Goal: Information Seeking & Learning: Learn about a topic

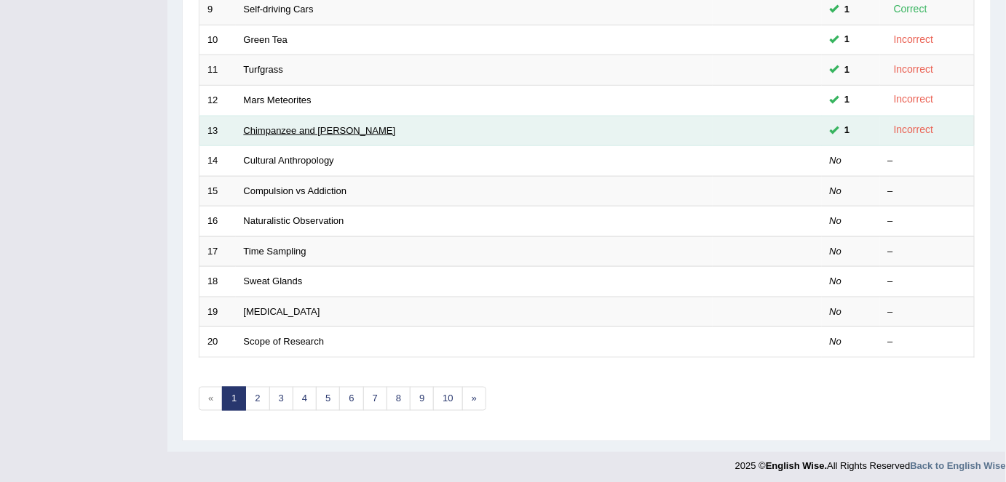
click at [260, 127] on link "Chimpanzee and [PERSON_NAME]" at bounding box center [320, 130] width 152 height 11
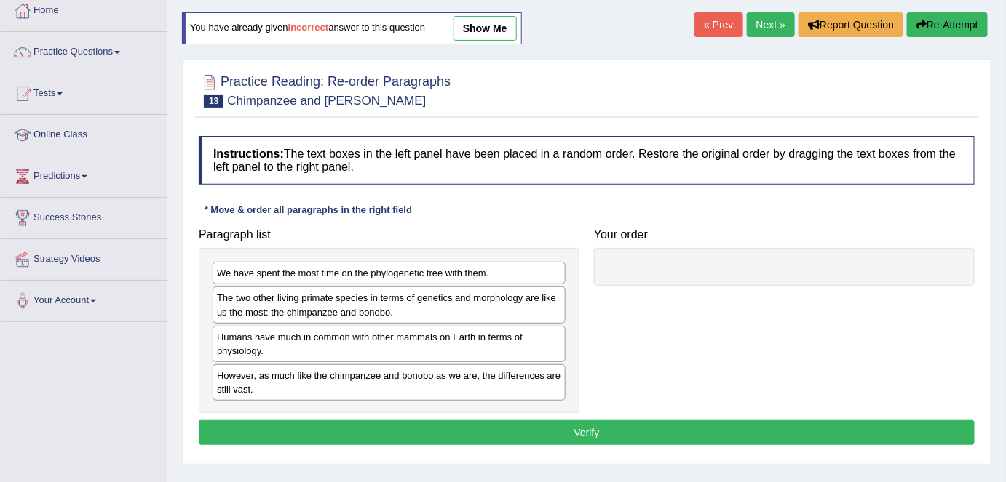
click at [489, 23] on link "show me" at bounding box center [484, 28] width 63 height 25
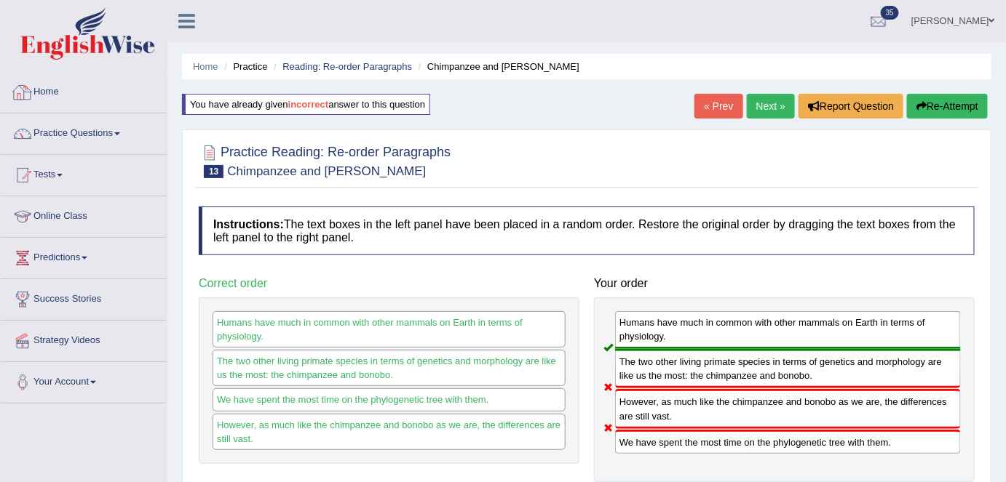
click at [40, 96] on link "Home" at bounding box center [84, 90] width 166 height 36
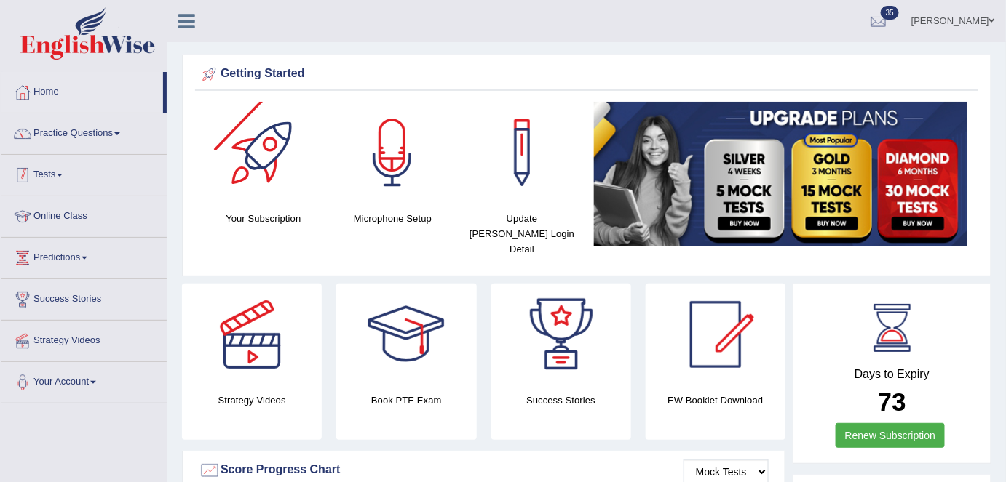
click at [70, 146] on link "Practice Questions" at bounding box center [84, 132] width 166 height 36
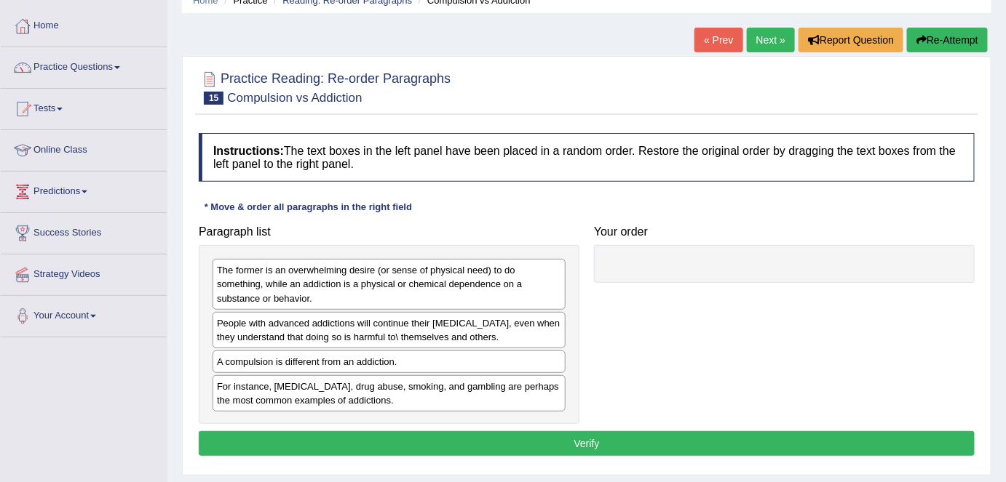
click at [749, 42] on link "Next »" at bounding box center [771, 40] width 48 height 25
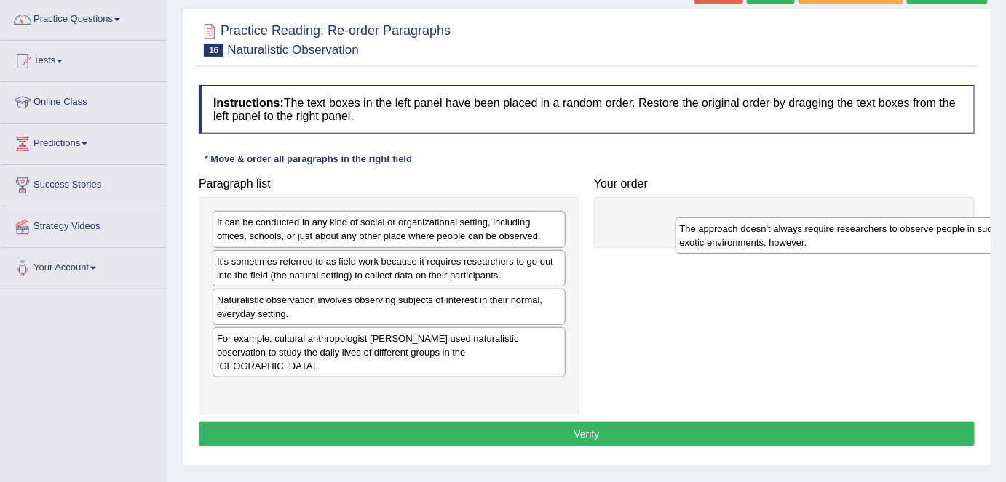
drag, startPoint x: 365, startPoint y: 226, endPoint x: 827, endPoint y: 232, distance: 462.1
click at [827, 232] on div "The approach doesn't always require researchers to observe people in such exoti…" at bounding box center [852, 236] width 354 height 36
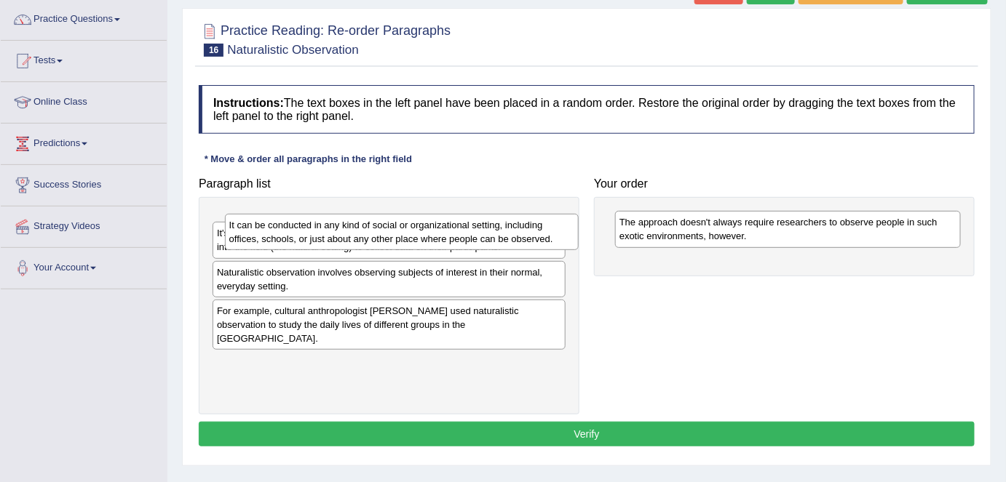
drag, startPoint x: 528, startPoint y: 234, endPoint x: 728, endPoint y: 234, distance: 200.8
click at [578, 242] on div "It can be conducted in any kind of social or organizational setting, including …" at bounding box center [402, 232] width 354 height 36
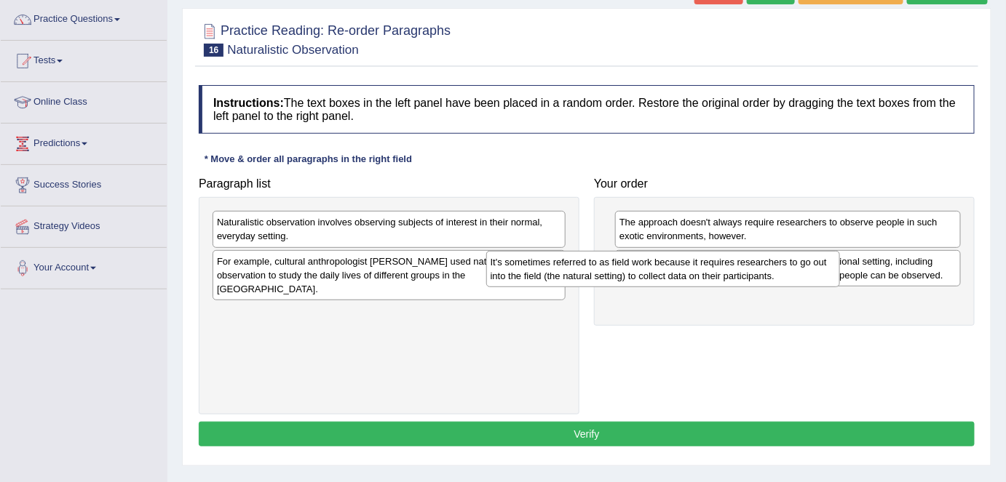
drag, startPoint x: 552, startPoint y: 227, endPoint x: 652, endPoint y: 263, distance: 106.1
click at [819, 266] on div "It's sometimes referred to as field work because it requires researchers to go …" at bounding box center [663, 269] width 354 height 36
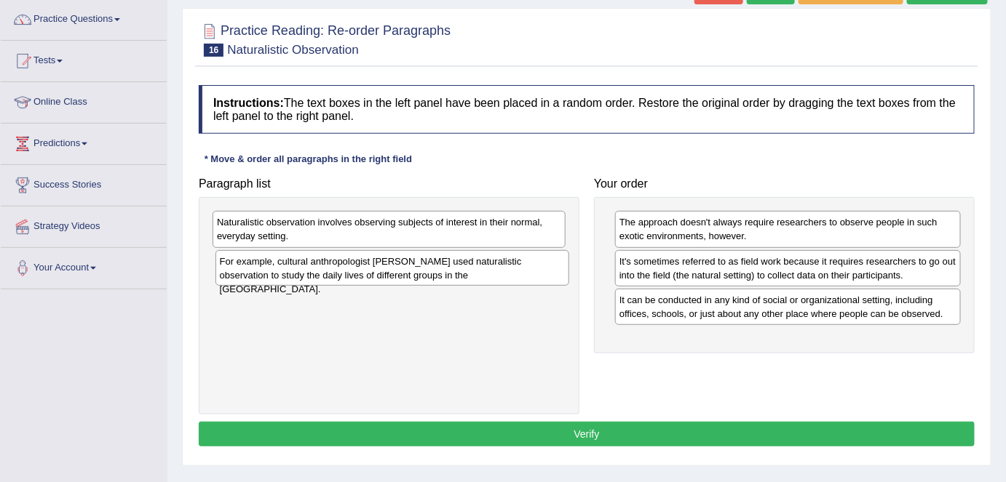
drag, startPoint x: 504, startPoint y: 250, endPoint x: 803, endPoint y: 281, distance: 300.7
click at [569, 287] on div "For example, cultural anthropologist Margaret Mead used naturalistic observatio…" at bounding box center [392, 268] width 354 height 36
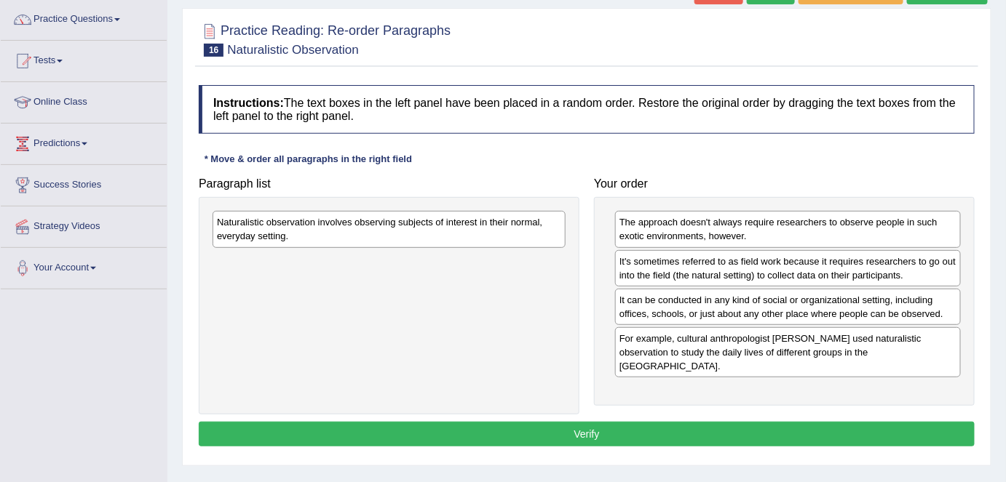
drag, startPoint x: 522, startPoint y: 206, endPoint x: 739, endPoint y: 287, distance: 231.6
click at [771, 289] on div "Paragraph list Naturalistic observation involves observing subjects of interest…" at bounding box center [586, 292] width 790 height 244
drag, startPoint x: 505, startPoint y: 235, endPoint x: 904, endPoint y: 307, distance: 405.2
click at [565, 247] on div "Naturalistic observation involves observing subjects of interest in their norma…" at bounding box center [388, 229] width 353 height 36
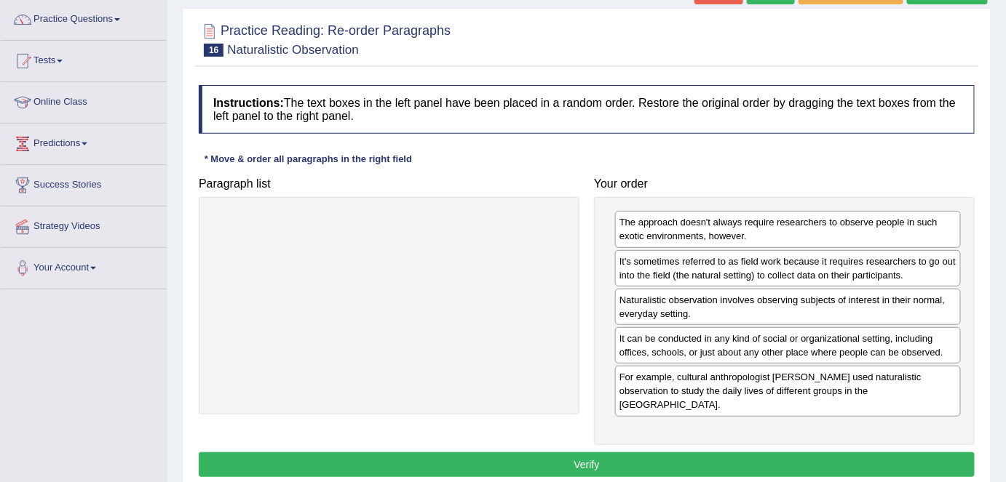
click at [683, 453] on button "Verify" at bounding box center [587, 465] width 776 height 25
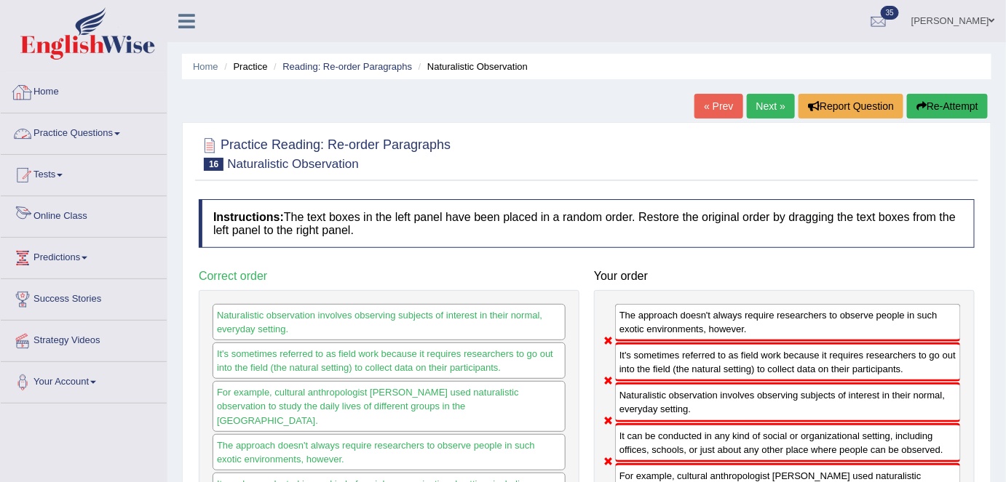
click at [76, 90] on link "Home" at bounding box center [84, 90] width 166 height 36
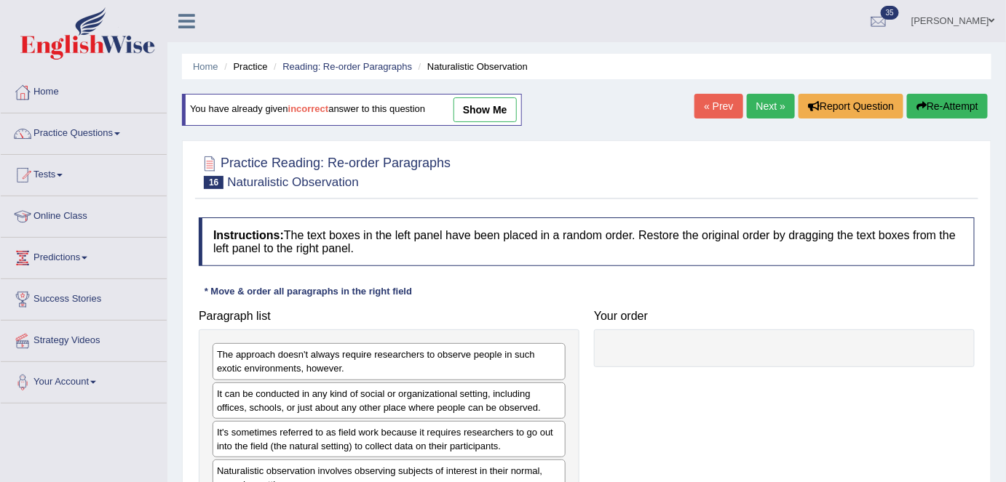
click at [768, 114] on link "Next »" at bounding box center [771, 106] width 48 height 25
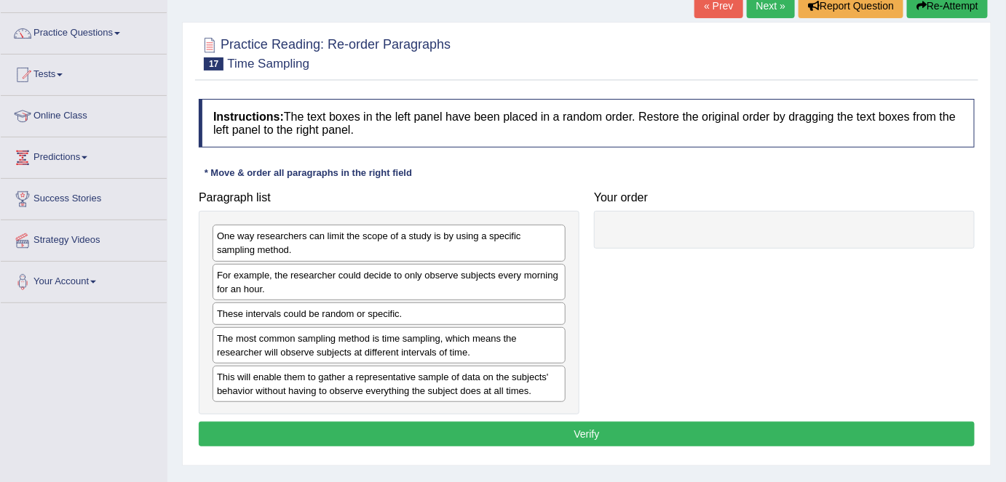
scroll to position [102, 0]
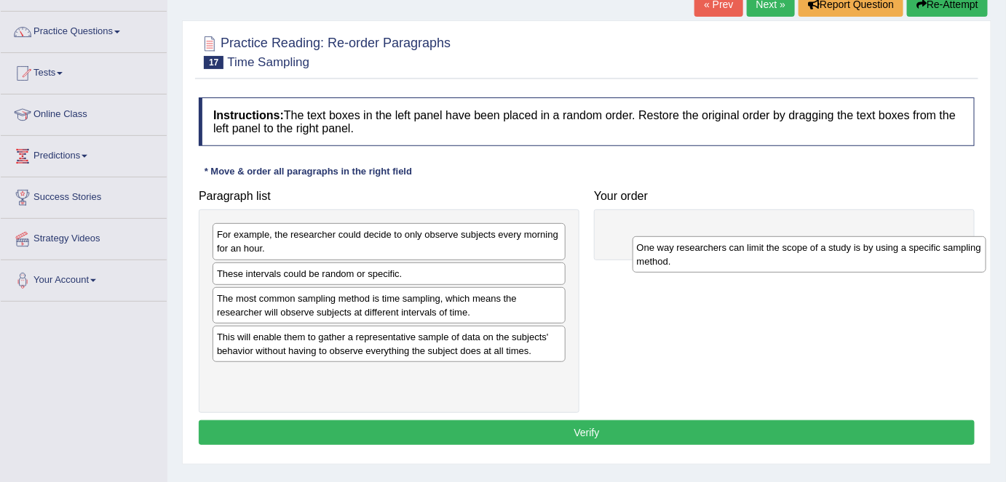
drag, startPoint x: 327, startPoint y: 239, endPoint x: 499, endPoint y: 253, distance: 172.3
click at [727, 254] on div "One way researchers can limit the scope of a study is by using a specific sampl…" at bounding box center [809, 254] width 354 height 36
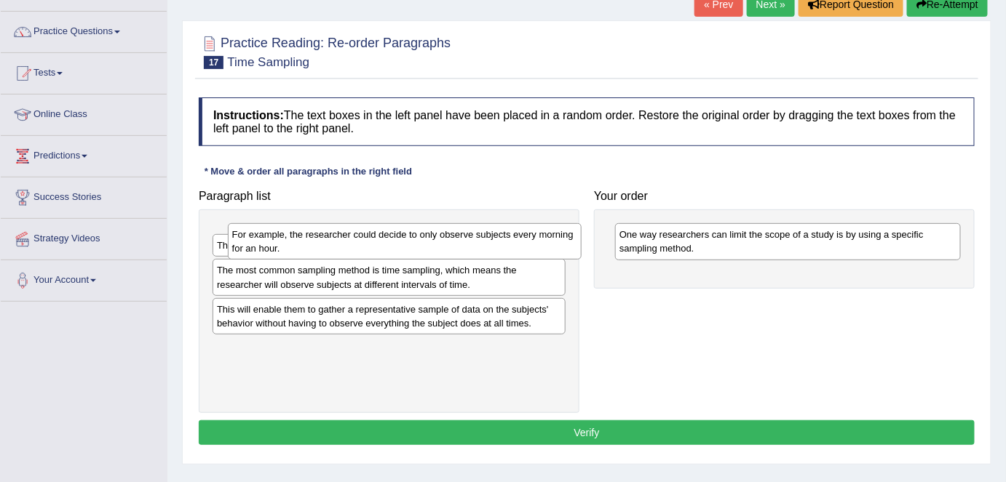
drag, startPoint x: 472, startPoint y: 255, endPoint x: 867, endPoint y: 278, distance: 396.5
click at [581, 260] on div "For example, the researcher could decide to only observe subjects every morning…" at bounding box center [405, 241] width 354 height 36
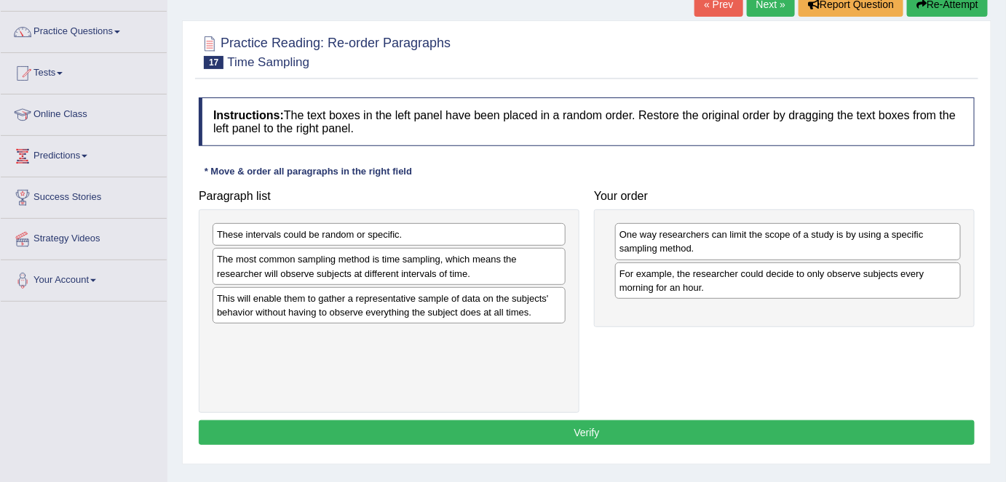
drag, startPoint x: 550, startPoint y: 235, endPoint x: 797, endPoint y: 313, distance: 259.4
click at [565, 246] on div "These intervals could be random or specific." at bounding box center [388, 234] width 353 height 23
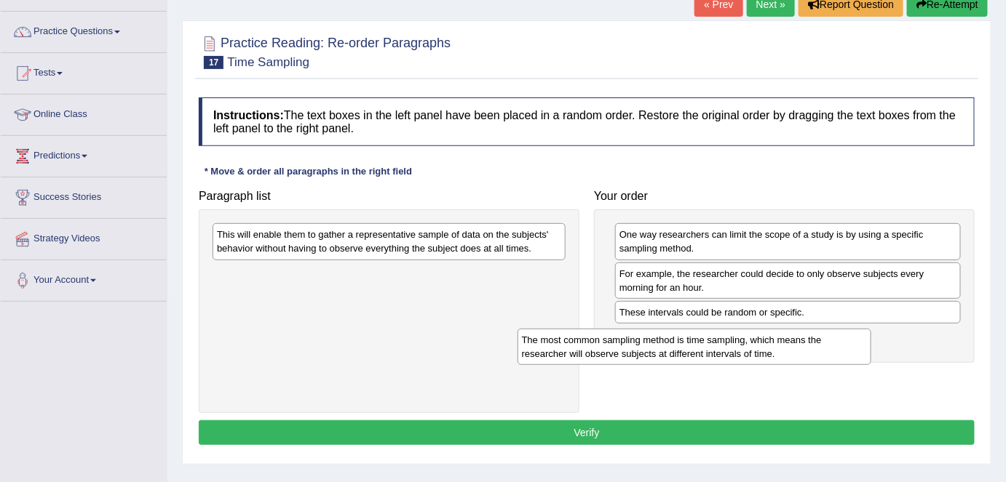
drag, startPoint x: 493, startPoint y: 247, endPoint x: 847, endPoint y: 354, distance: 370.2
click at [858, 358] on div "The most common sampling method is time sampling, which means the researcher wi…" at bounding box center [694, 347] width 354 height 36
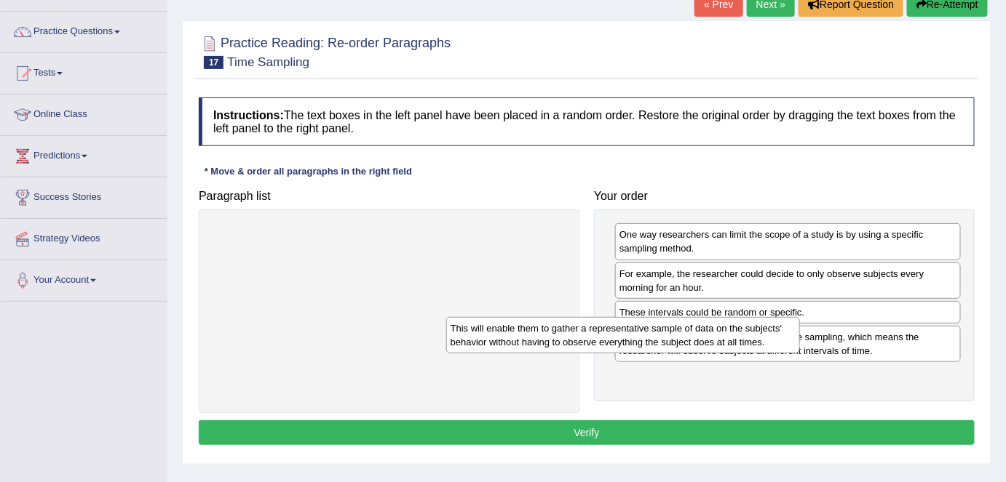
drag, startPoint x: 537, startPoint y: 243, endPoint x: 775, endPoint y: 339, distance: 256.6
click at [775, 339] on div "This will enable them to gather a representative sample of data on the subjects…" at bounding box center [623, 335] width 354 height 36
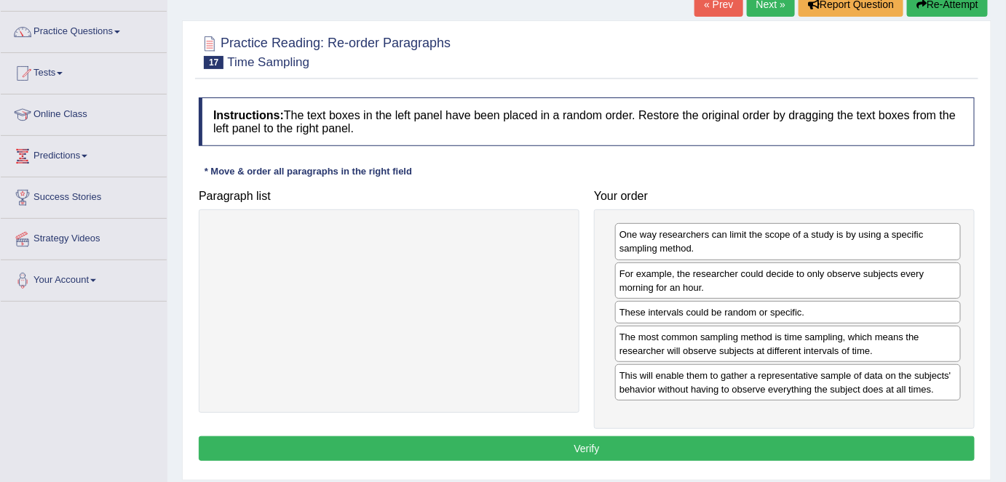
click at [656, 443] on button "Verify" at bounding box center [587, 449] width 776 height 25
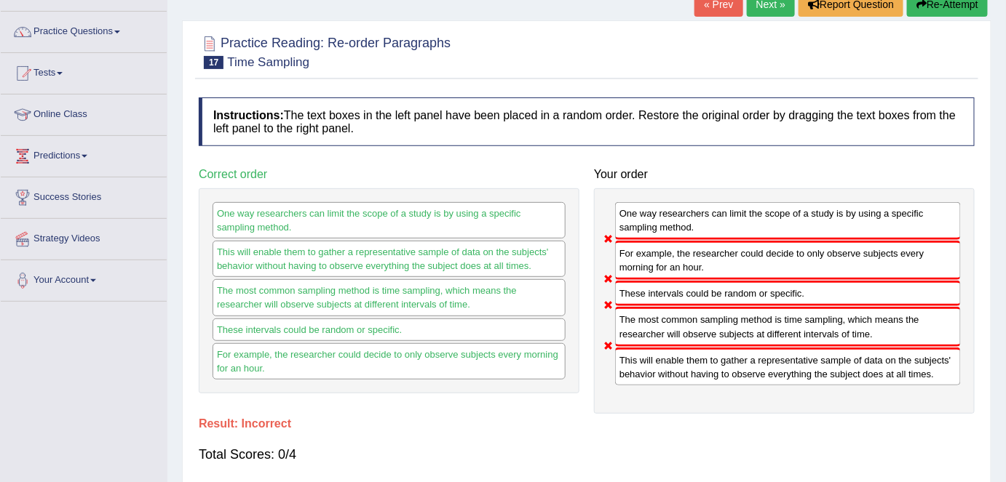
scroll to position [0, 0]
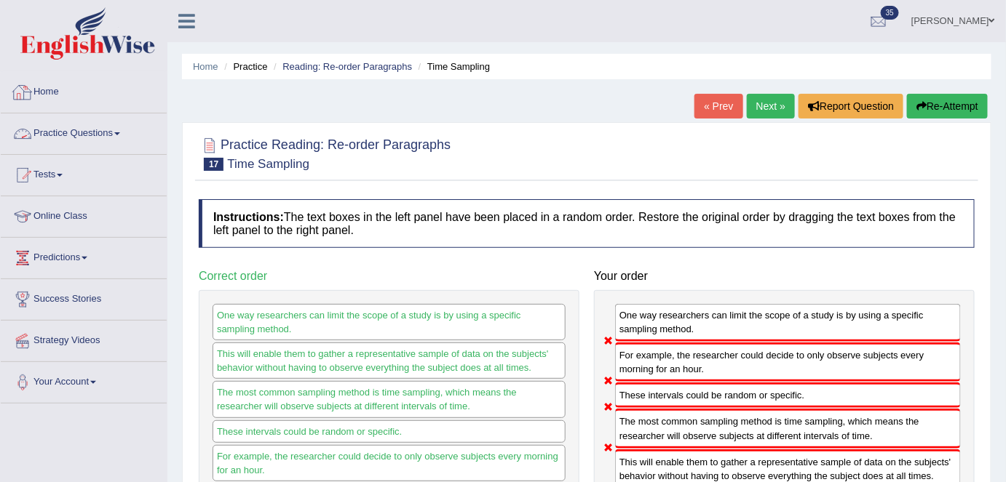
click at [81, 103] on link "Home" at bounding box center [84, 90] width 166 height 36
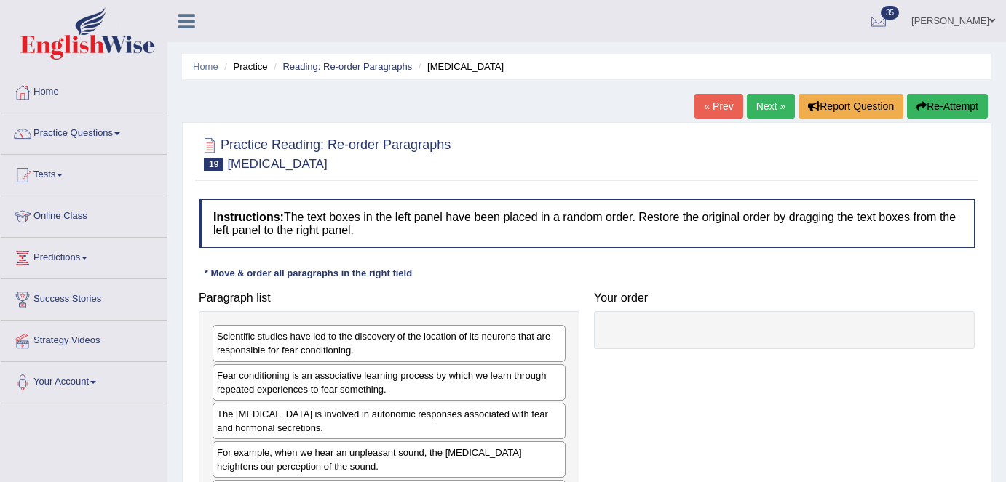
click at [771, 113] on link "Next »" at bounding box center [771, 106] width 48 height 25
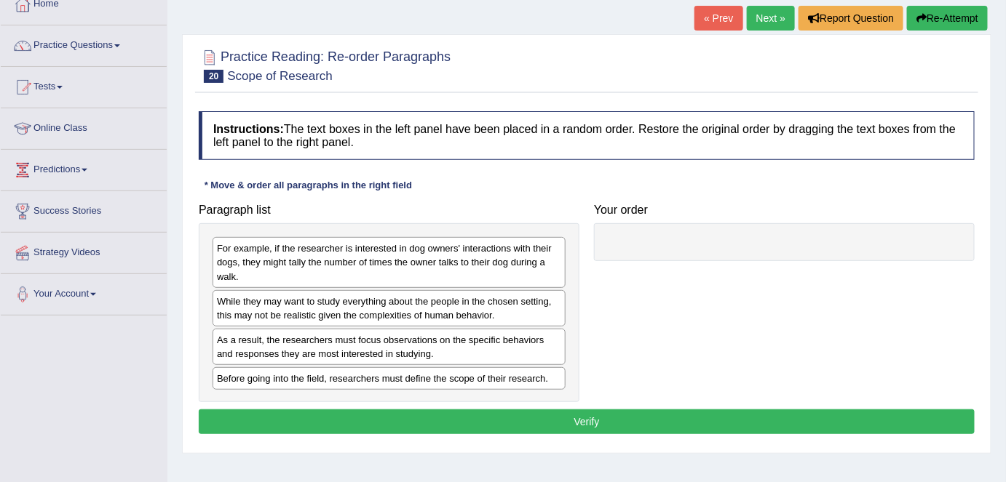
scroll to position [90, 0]
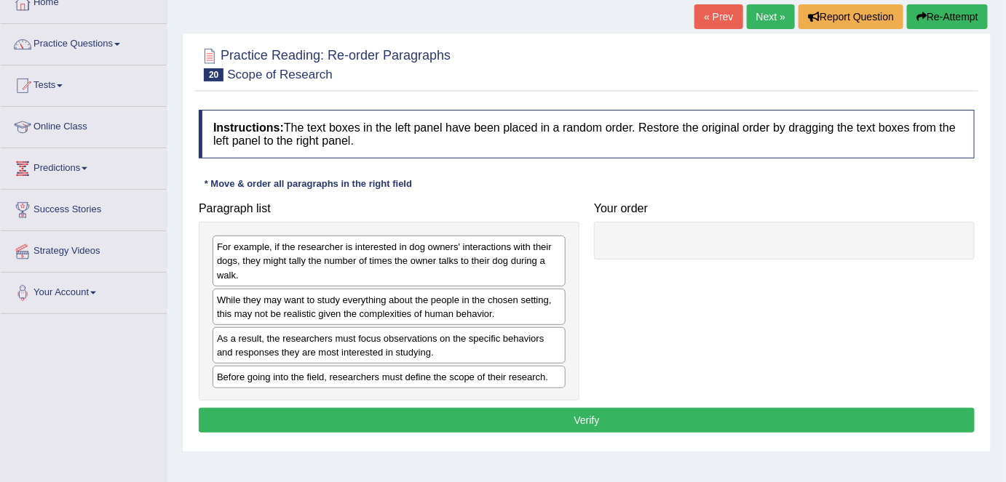
click at [755, 14] on link "Next »" at bounding box center [771, 16] width 48 height 25
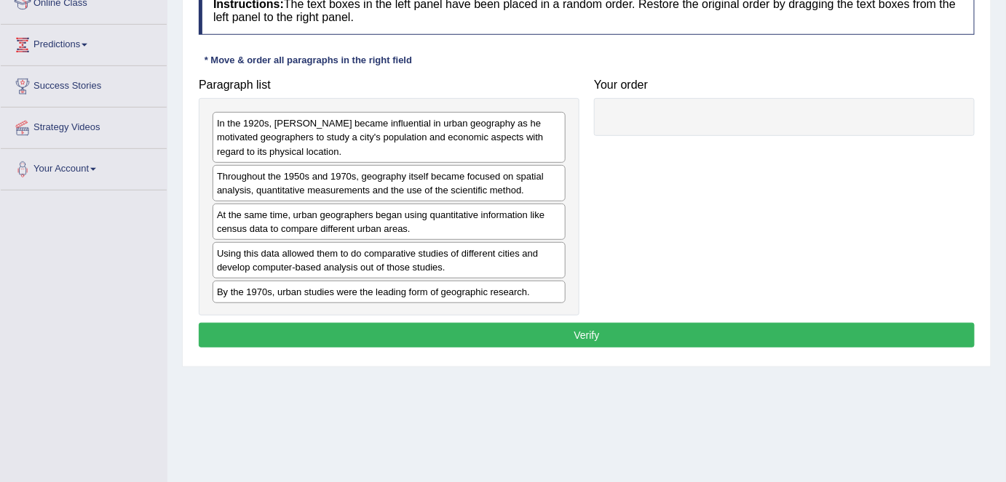
scroll to position [212, 0]
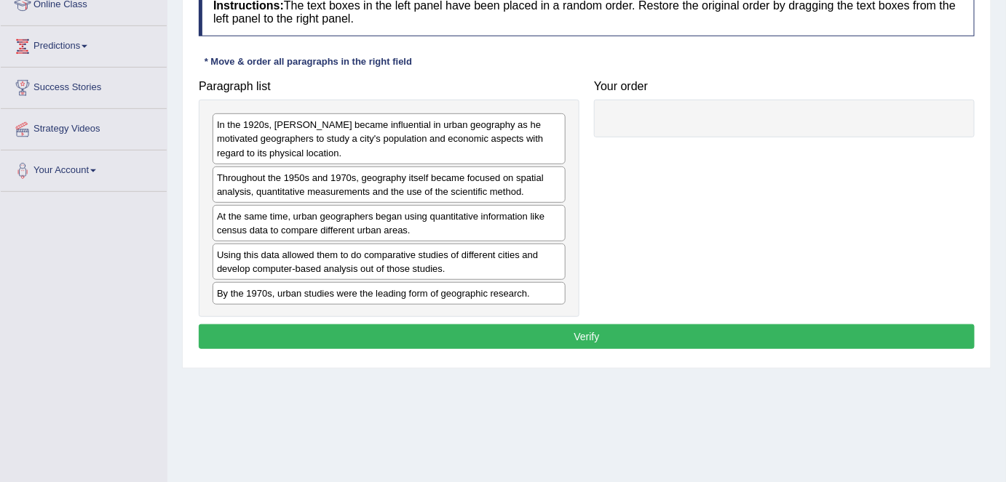
drag, startPoint x: 443, startPoint y: 128, endPoint x: 776, endPoint y: 100, distance: 333.7
click at [565, 114] on div "In the 1920s, [PERSON_NAME] became influential in urban geography as he motivat…" at bounding box center [388, 139] width 353 height 50
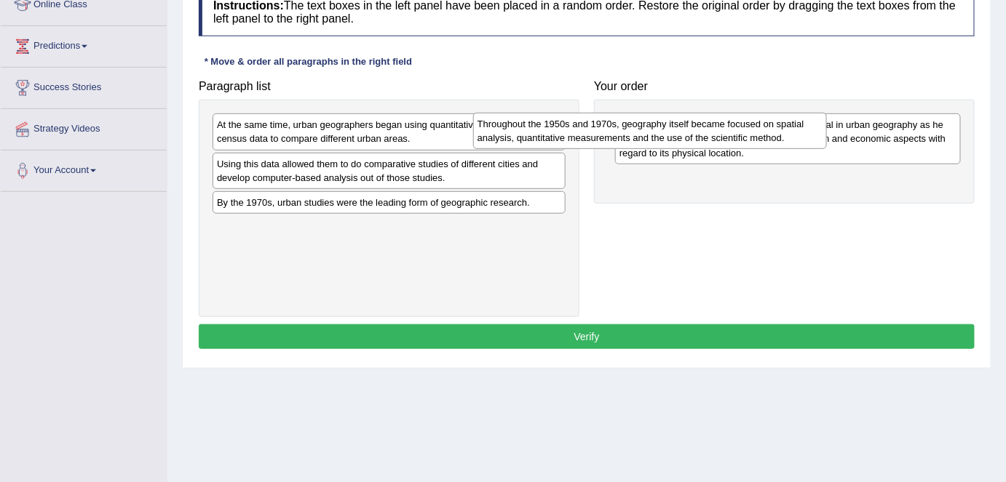
drag, startPoint x: 760, startPoint y: 134, endPoint x: 774, endPoint y: 135, distance: 13.8
click at [792, 135] on div "Throughout the 1950s and 1970s, geography itself became focused on spatial anal…" at bounding box center [650, 131] width 354 height 36
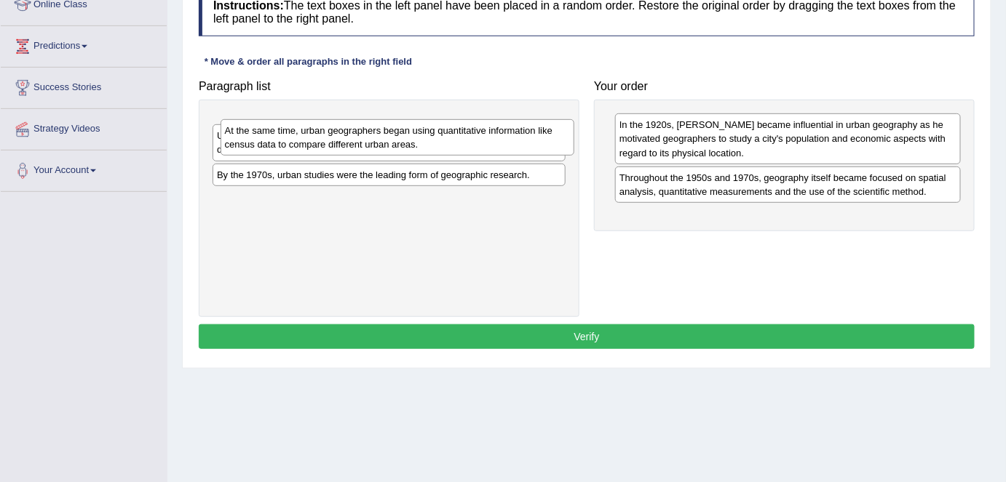
drag, startPoint x: 502, startPoint y: 135, endPoint x: 816, endPoint y: 192, distance: 319.6
click at [574, 156] on div "At the same time, urban geographers began using quantitative information like c…" at bounding box center [397, 137] width 354 height 36
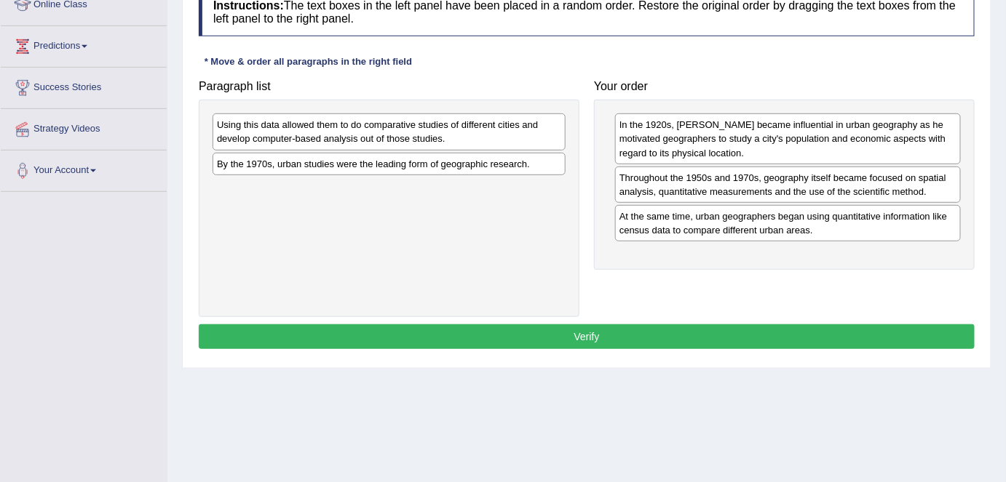
drag, startPoint x: 503, startPoint y: 132, endPoint x: 752, endPoint y: 193, distance: 256.3
click at [565, 150] on div "Using this data allowed them to do comparative studies of different cities and …" at bounding box center [388, 132] width 353 height 36
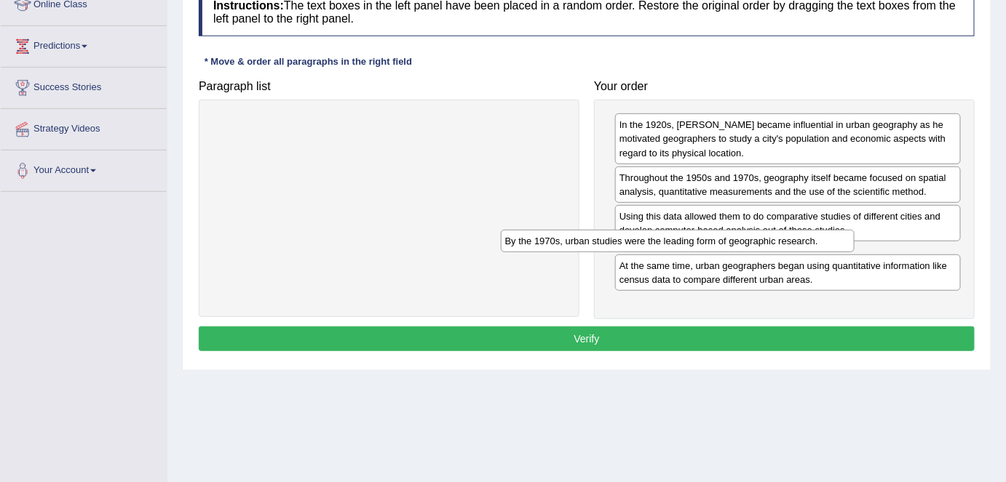
drag, startPoint x: 456, startPoint y: 130, endPoint x: 799, endPoint y: 279, distance: 374.4
click at [770, 252] on div "By the 1970s, urban studies were the leading form of geographic research." at bounding box center [678, 241] width 354 height 23
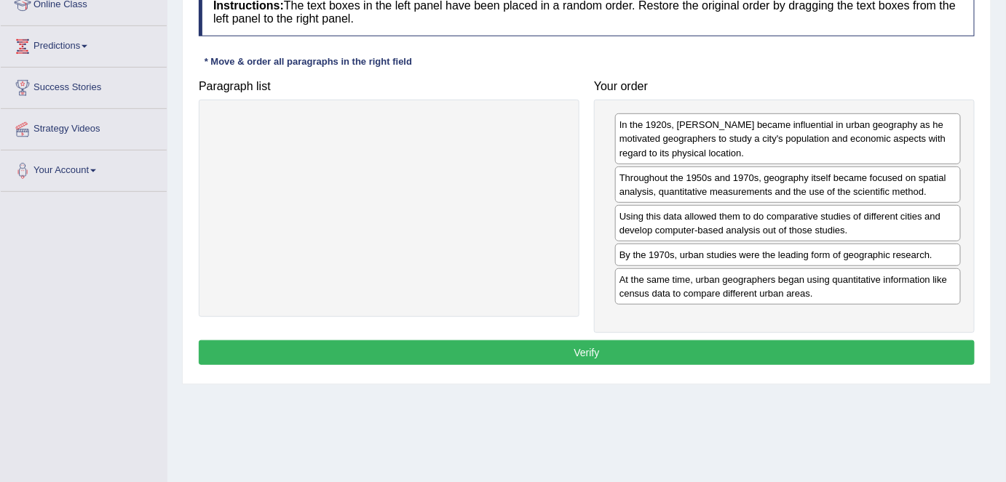
click at [682, 344] on button "Verify" at bounding box center [587, 353] width 776 height 25
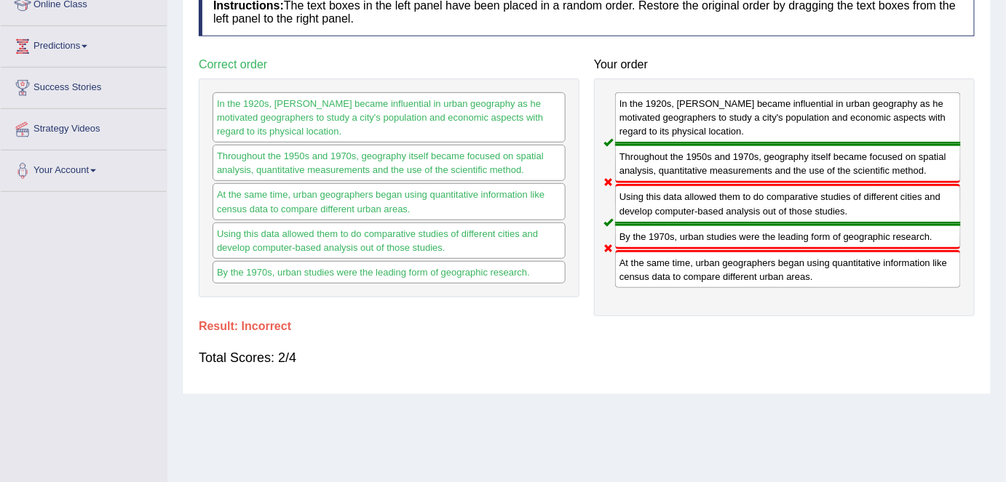
scroll to position [0, 0]
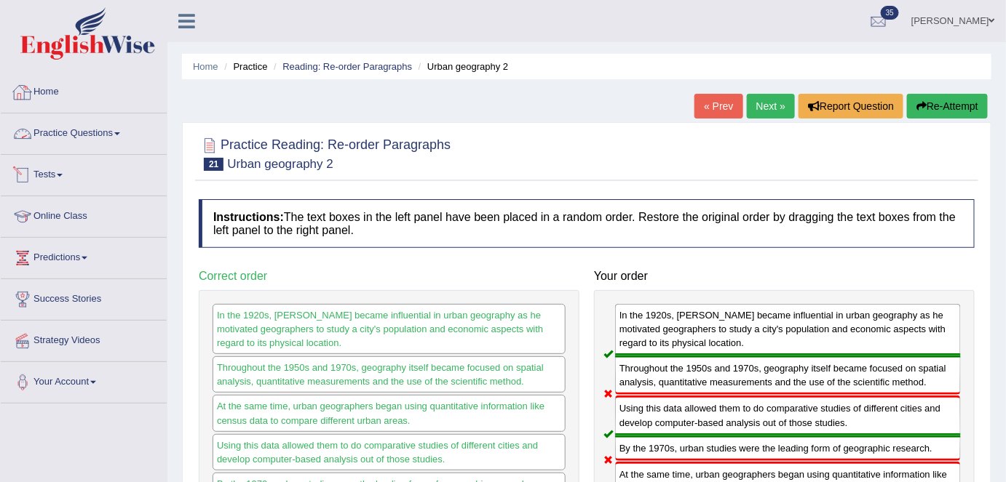
click at [23, 99] on div at bounding box center [23, 92] width 22 height 22
